Goal: Task Accomplishment & Management: Use online tool/utility

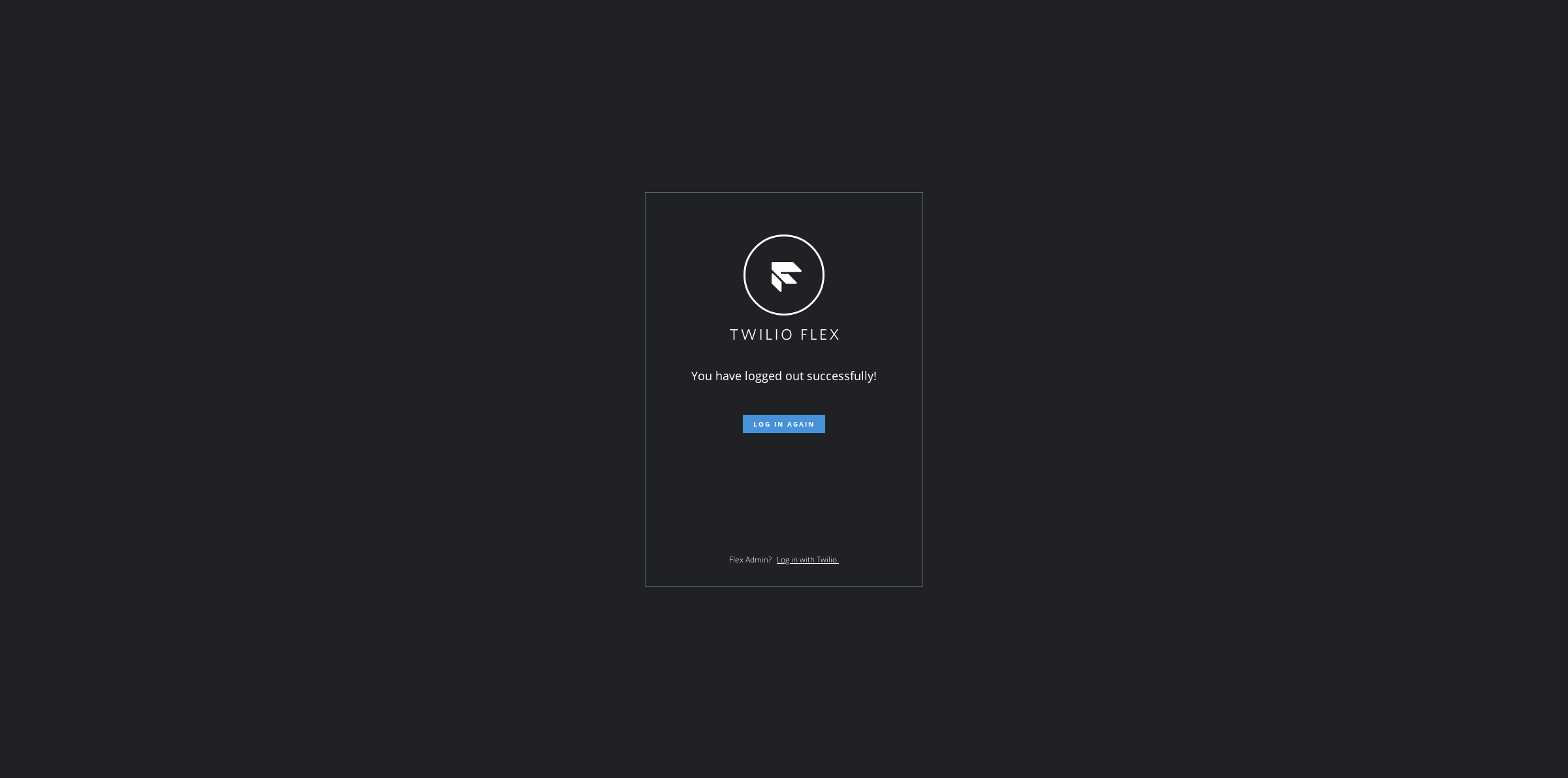
click at [774, 422] on span "Log in again" at bounding box center [784, 423] width 62 height 9
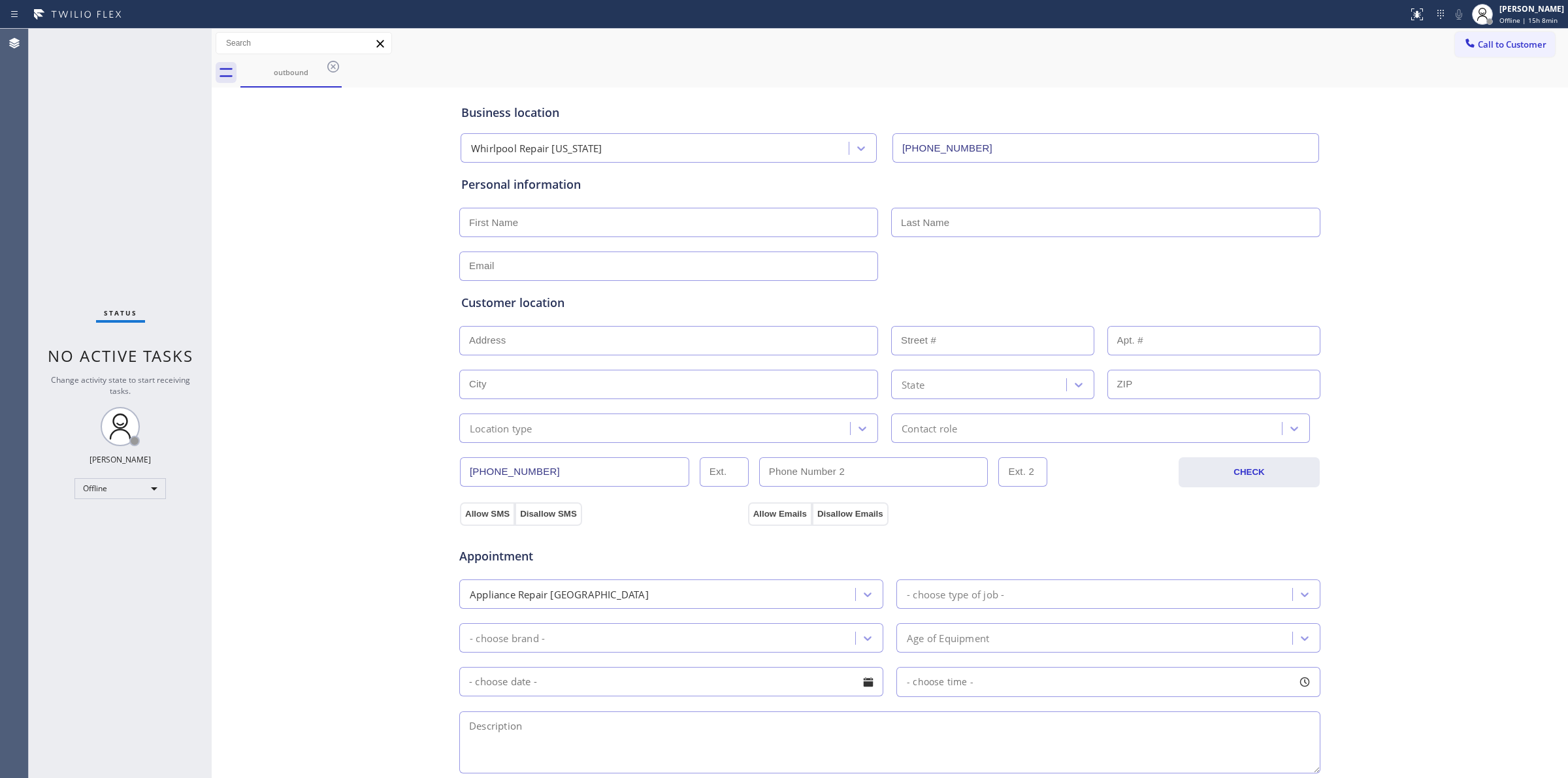
type input "[PHONE_NUMBER]"
click at [332, 63] on icon at bounding box center [333, 66] width 16 height 16
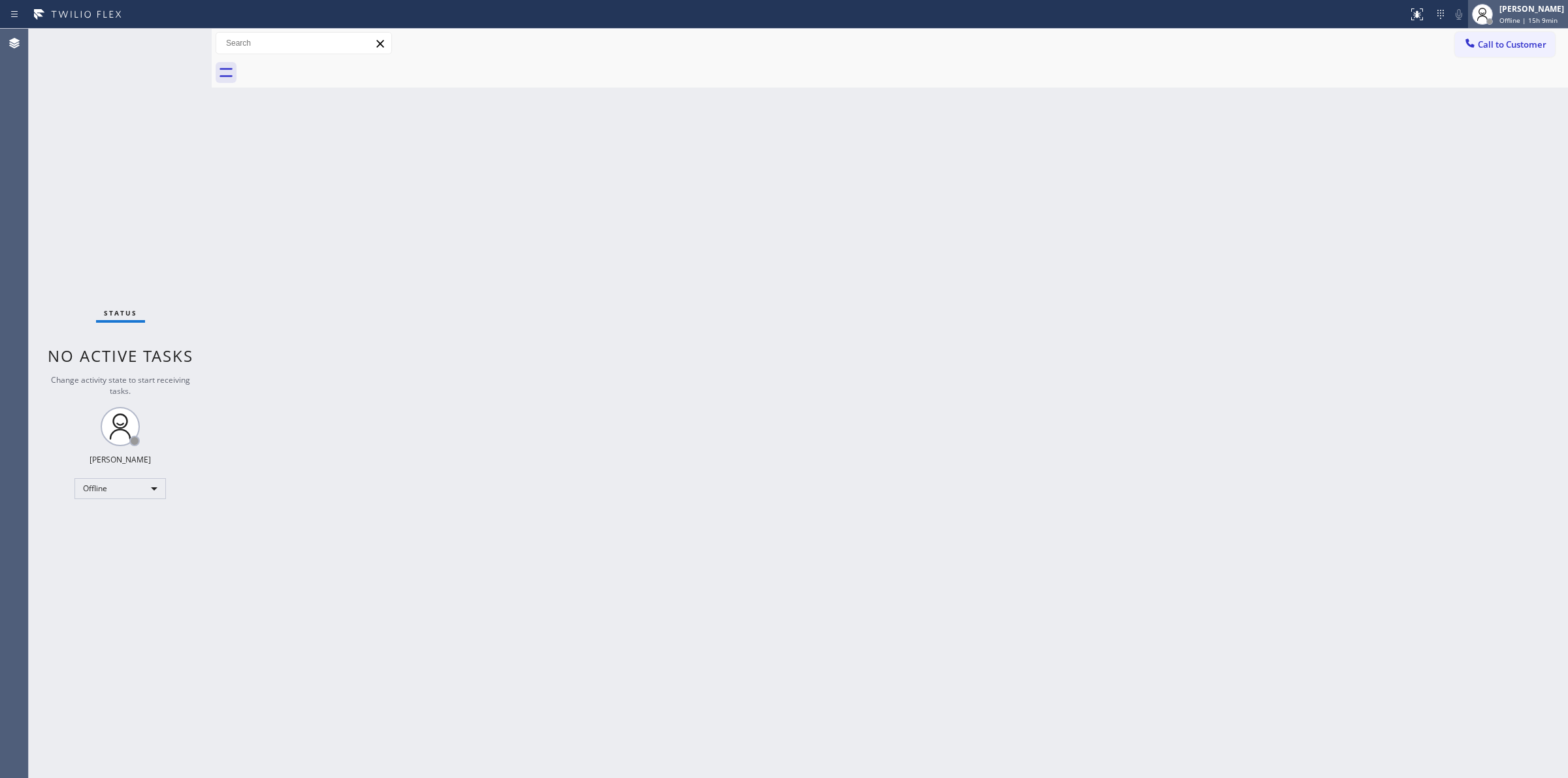
click at [1519, 16] on span "Offline | 15h 9min" at bounding box center [1528, 20] width 58 height 9
click at [1475, 79] on button "Unavailable" at bounding box center [1502, 86] width 131 height 17
